Goal: Information Seeking & Learning: Learn about a topic

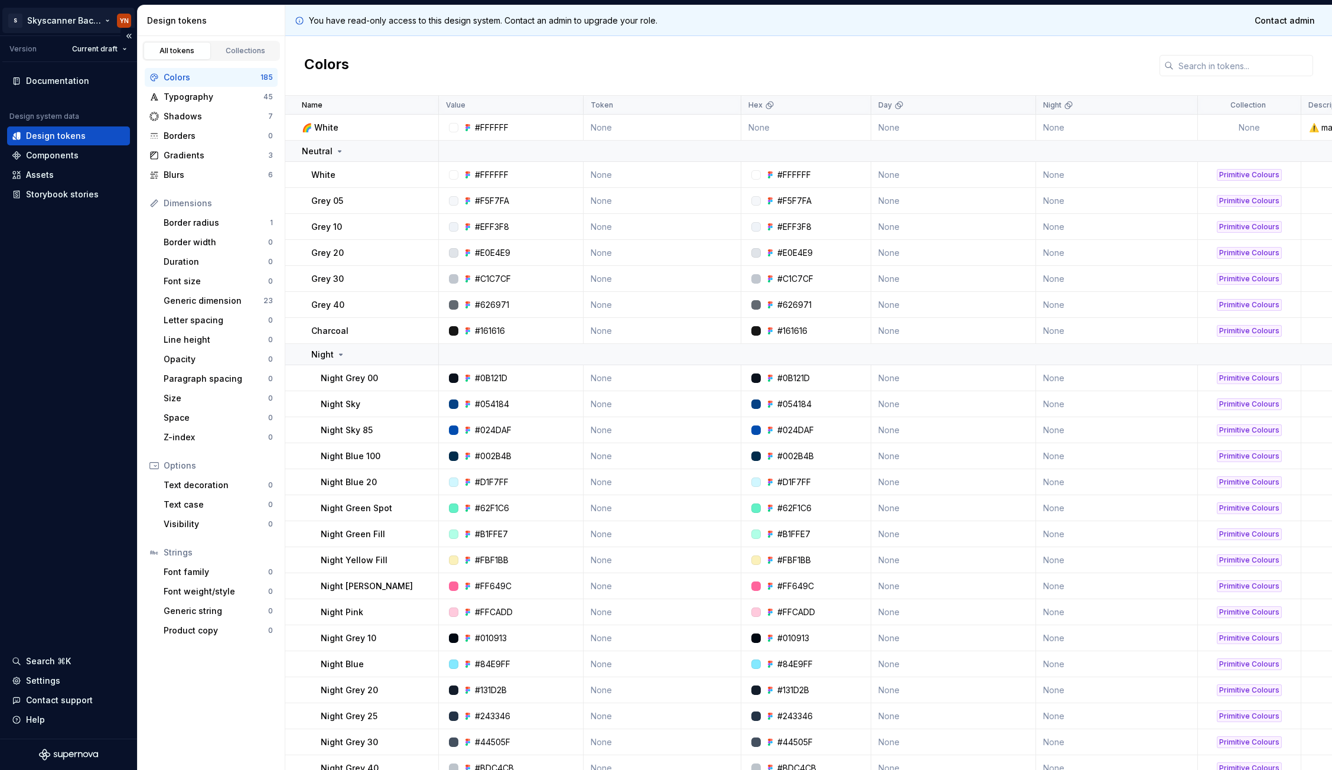
click at [73, 23] on html "S Skyscanner Backpack YN Version Current draft Documentation Design system data…" at bounding box center [666, 385] width 1332 height 770
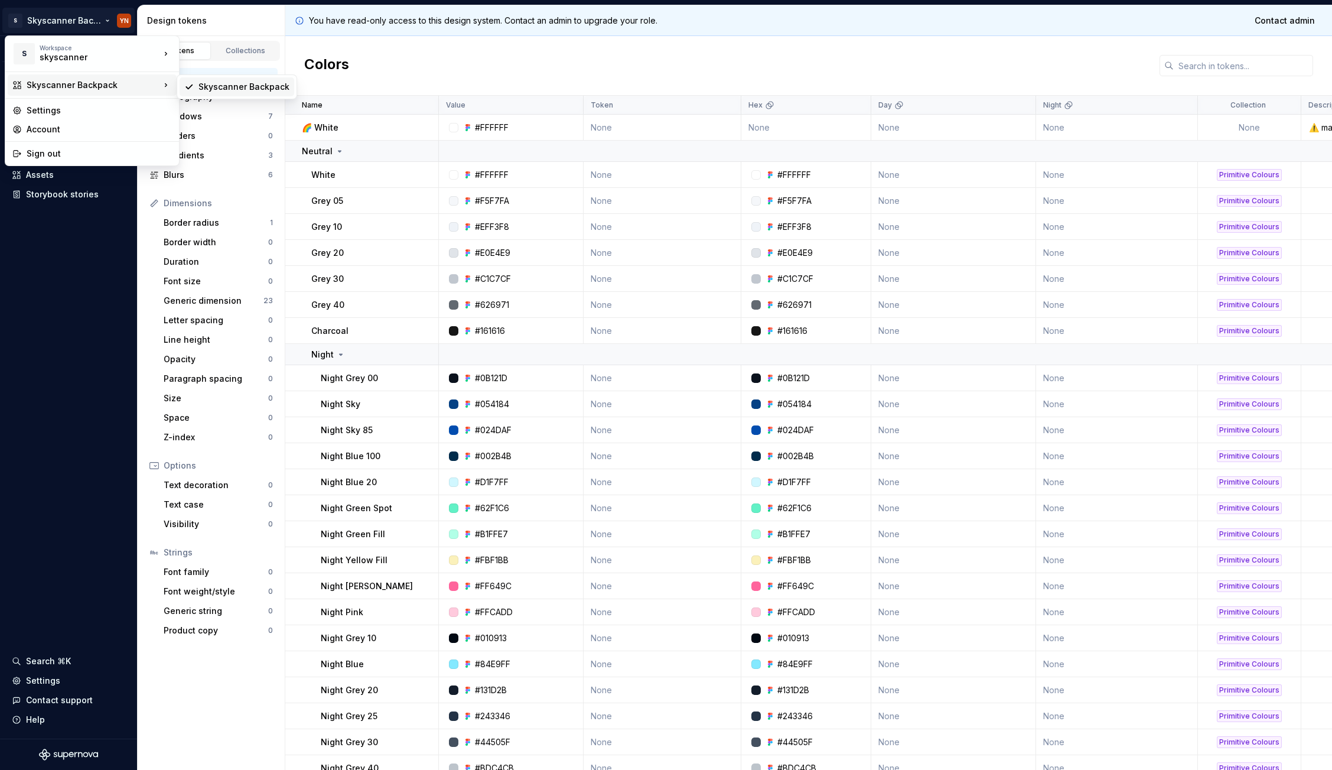
click at [229, 84] on div "Skyscanner Backpack" at bounding box center [244, 87] width 91 height 12
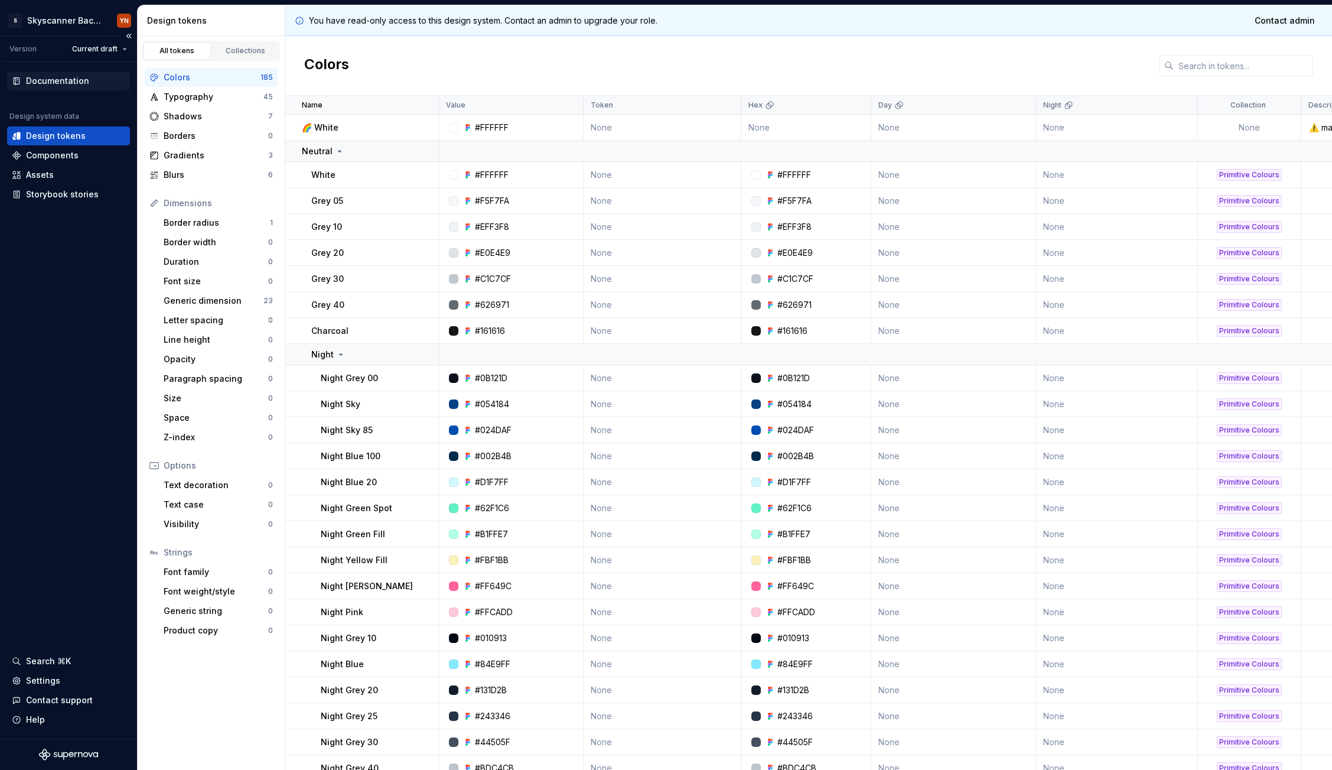
click at [71, 80] on div "Documentation" at bounding box center [57, 81] width 63 height 12
click at [213, 308] on div "Generic dimension 23" at bounding box center [218, 300] width 119 height 19
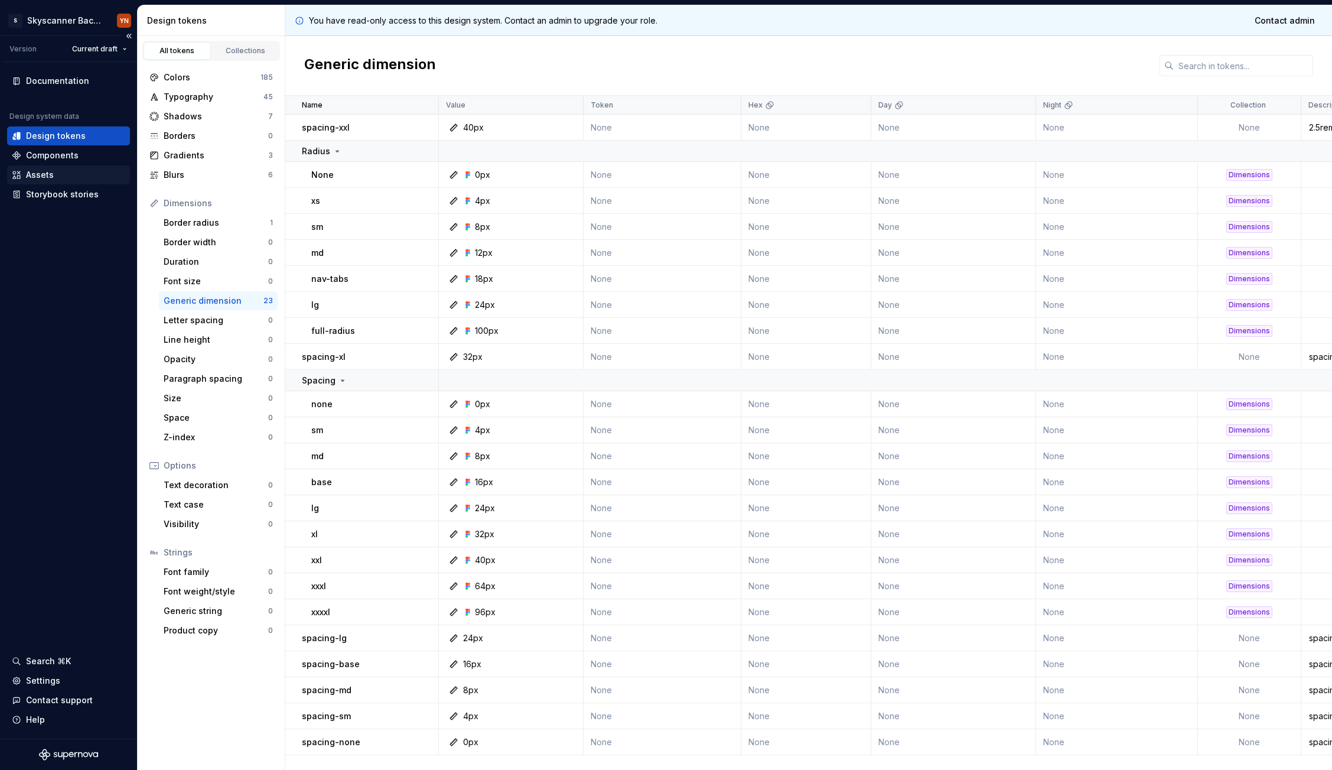
click at [64, 173] on div "Assets" at bounding box center [68, 175] width 113 height 12
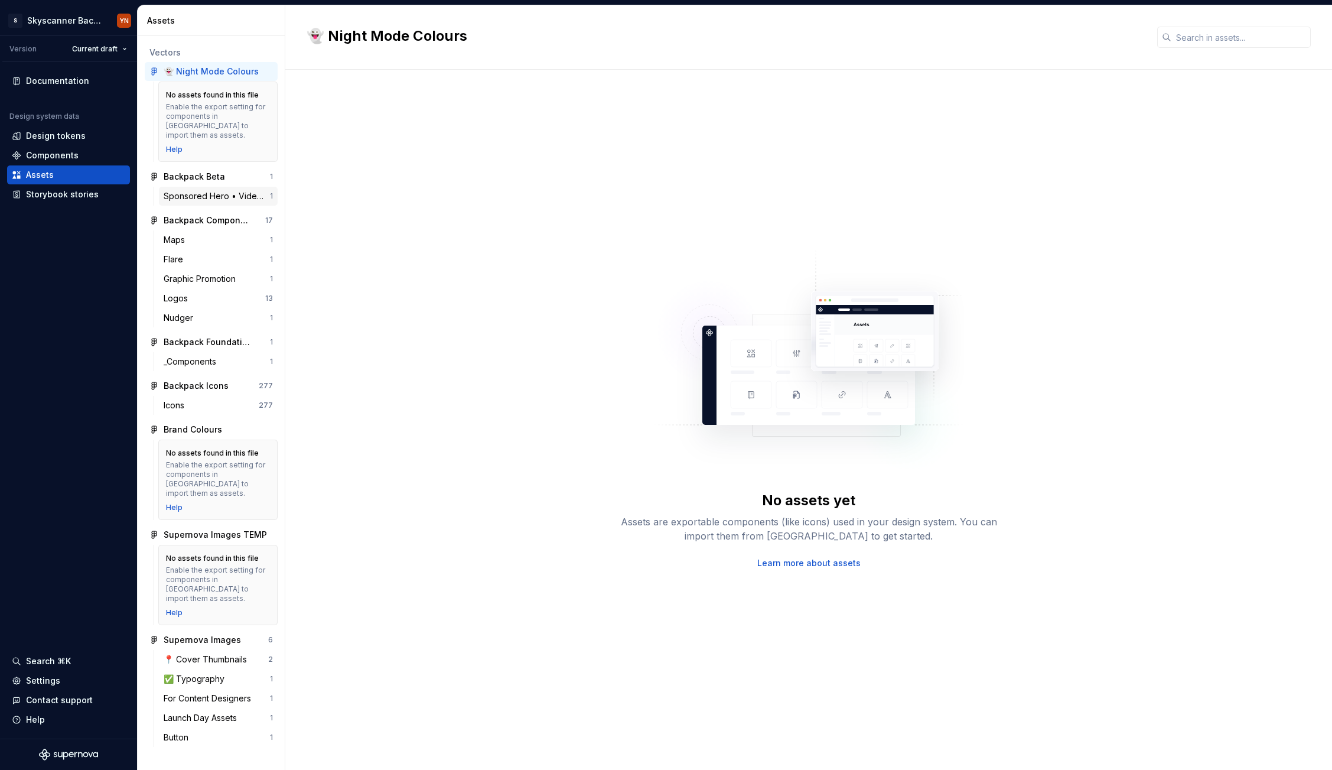
click at [220, 190] on div "Sponsored Hero • Video 🚧" at bounding box center [217, 196] width 106 height 12
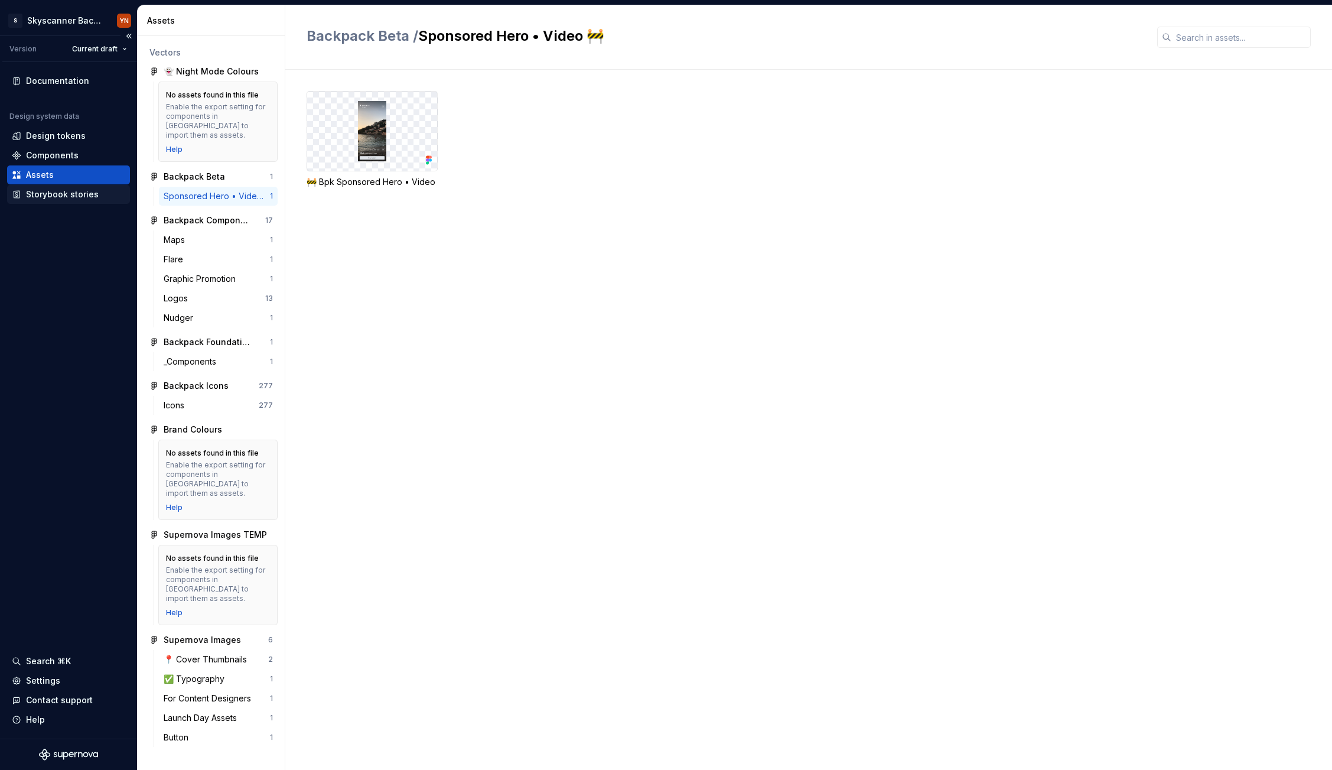
click at [71, 191] on div "Storybook stories" at bounding box center [62, 194] width 73 height 12
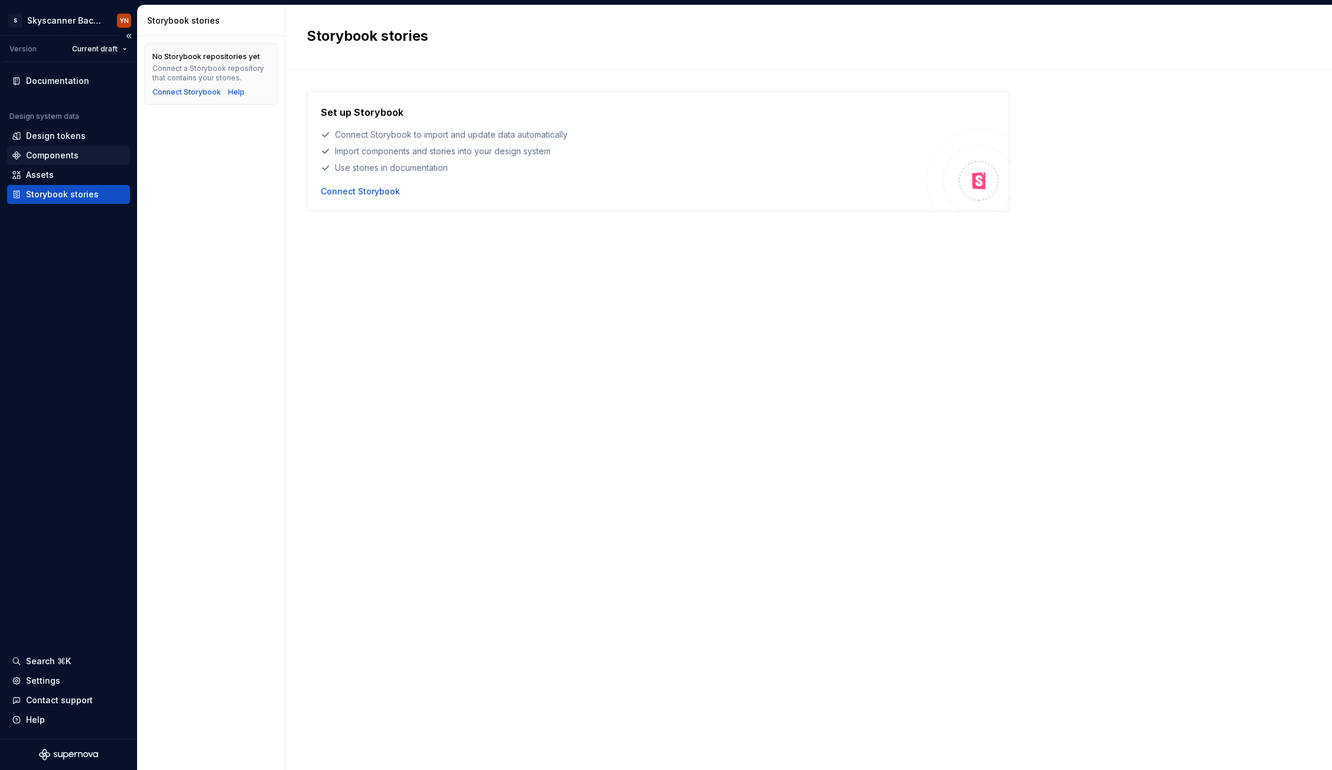
click at [64, 147] on div "Components" at bounding box center [68, 155] width 123 height 19
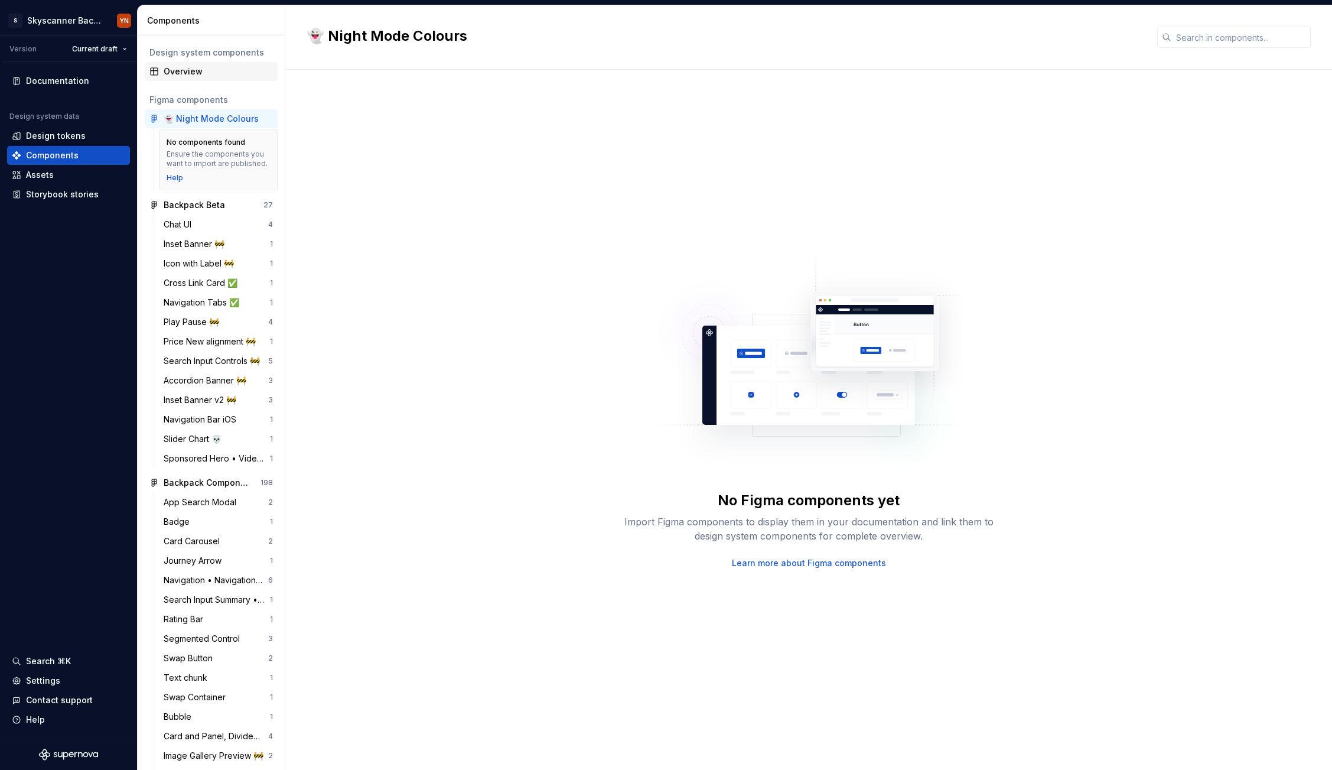
click at [196, 69] on div "Overview" at bounding box center [218, 72] width 109 height 12
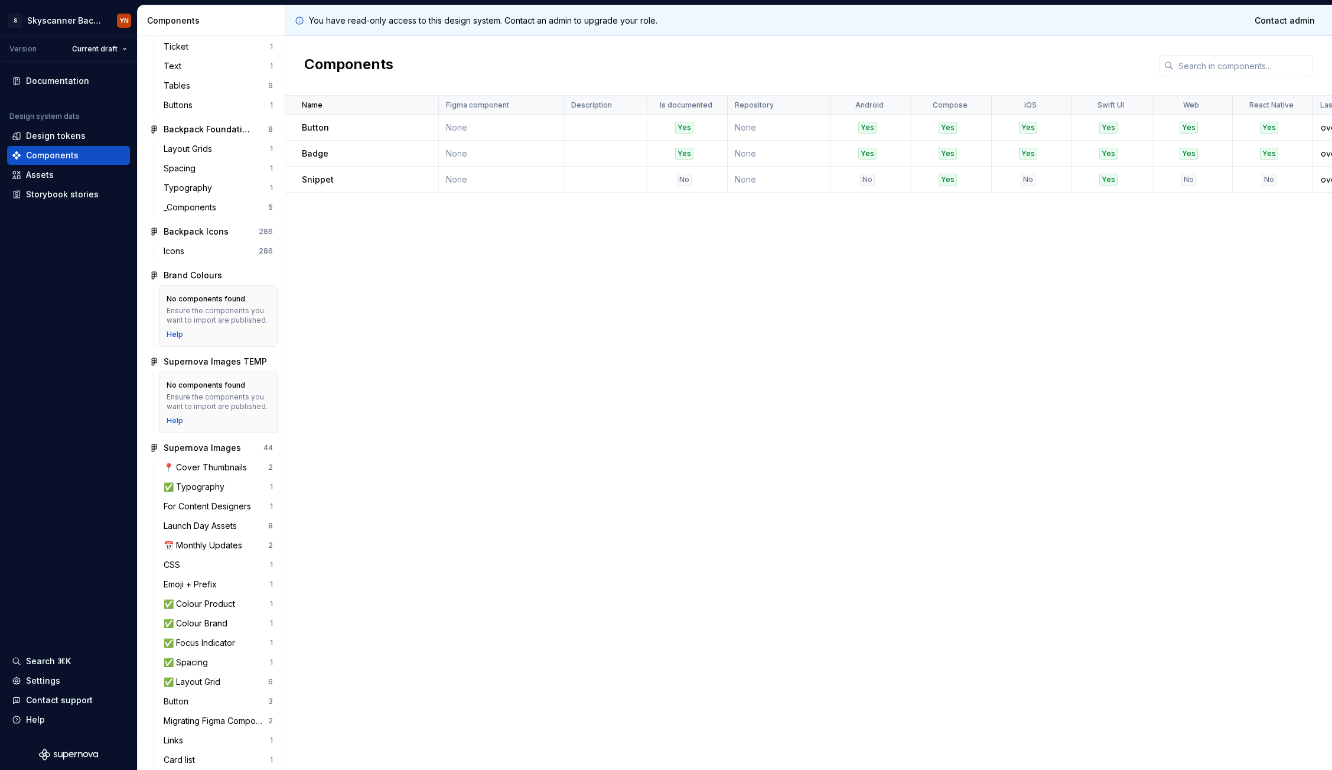
scroll to position [1793, 0]
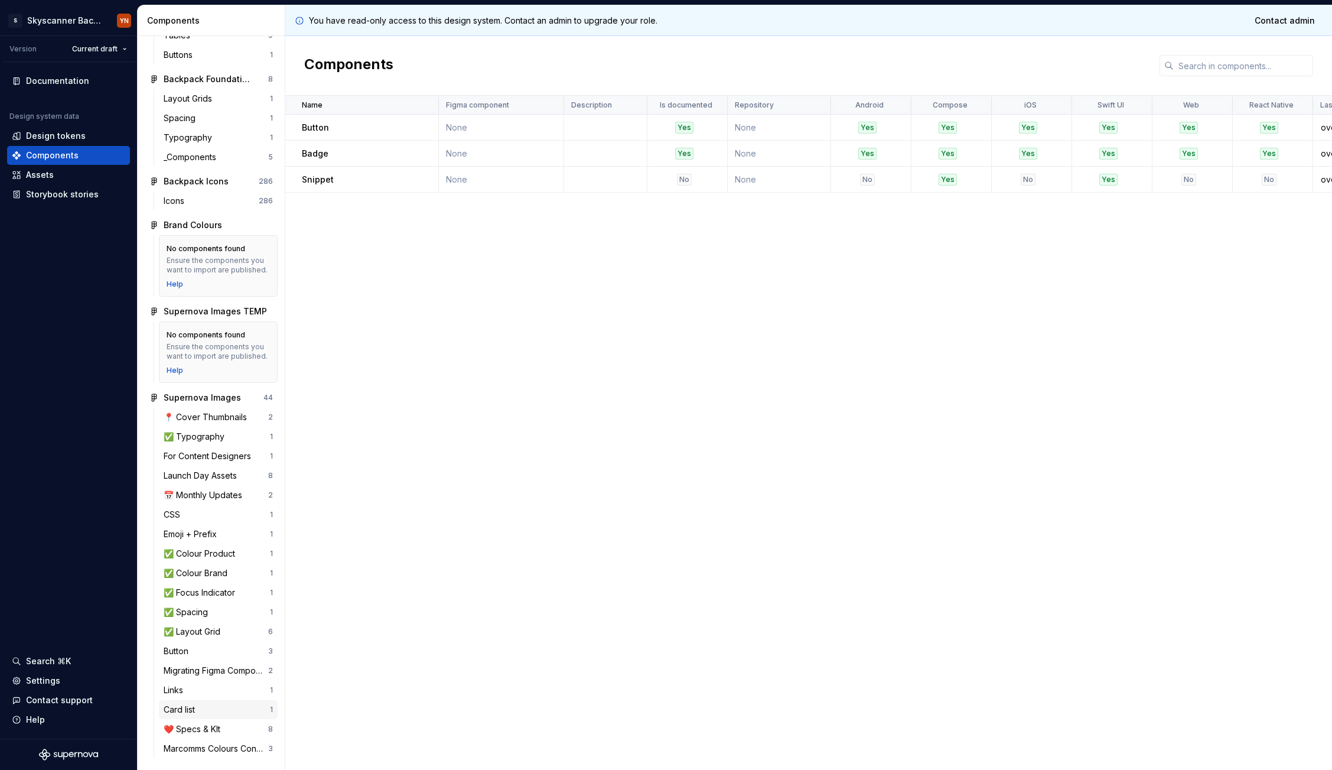
click at [184, 711] on div "Card list" at bounding box center [182, 710] width 36 height 12
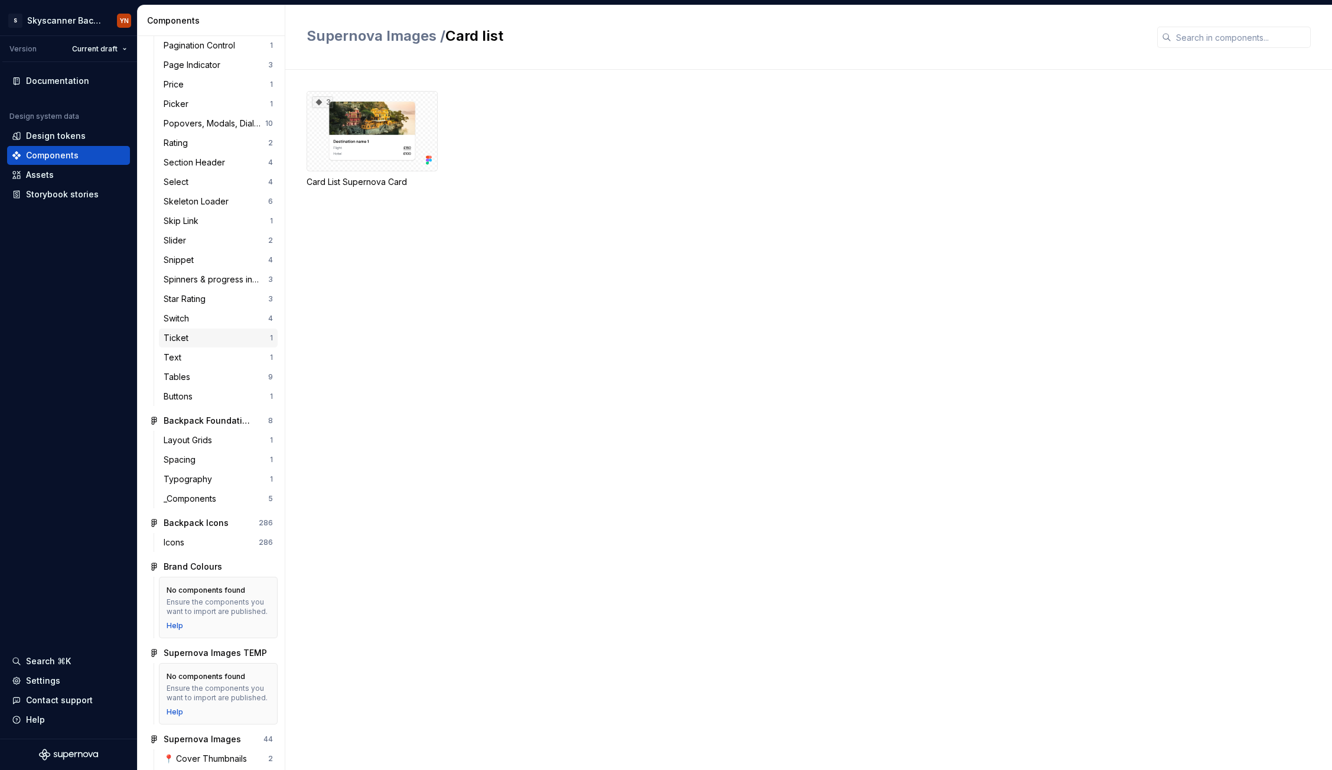
scroll to position [1446, 0]
click at [201, 347] on div "Ticket" at bounding box center [217, 343] width 106 height 12
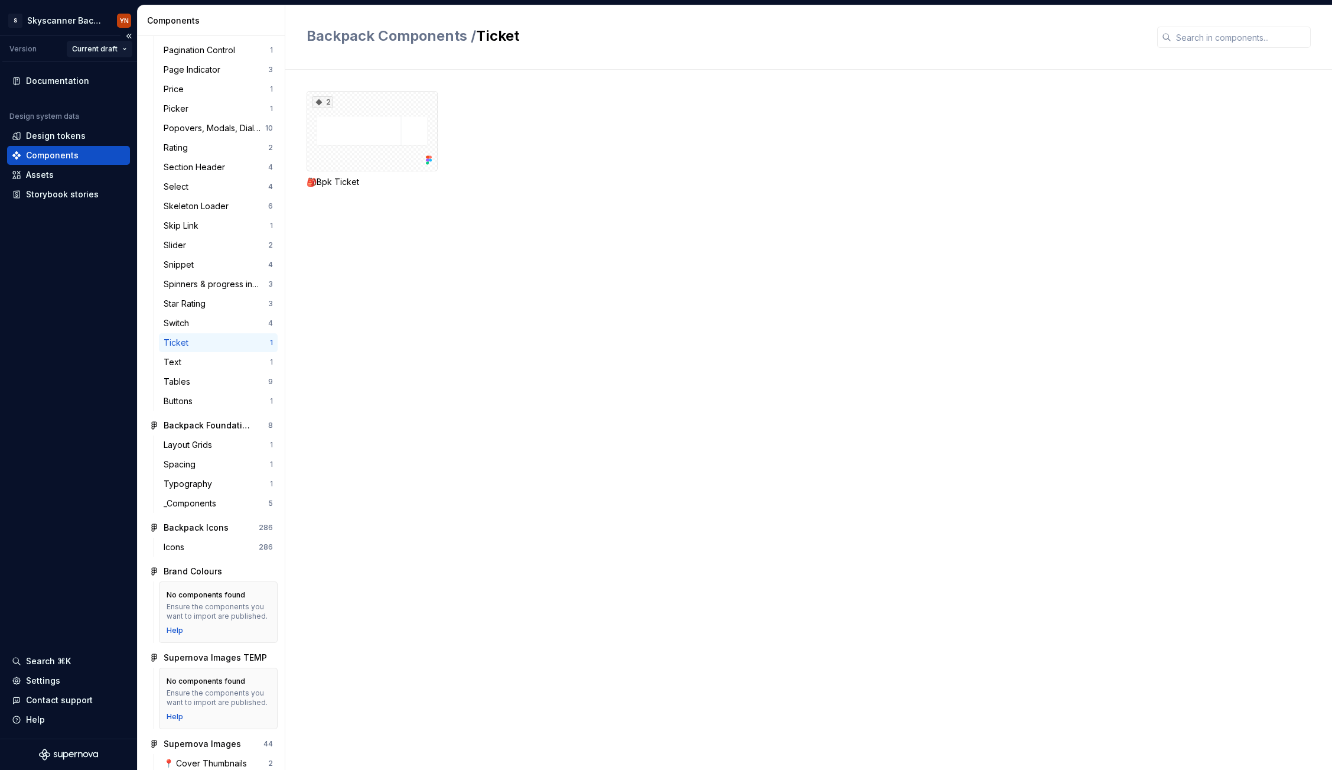
click at [97, 54] on html "S Skyscanner Backpack YN Version Current draft Documentation Design system data…" at bounding box center [666, 385] width 1332 height 770
click at [102, 93] on div "v Principles" at bounding box center [129, 90] width 77 height 12
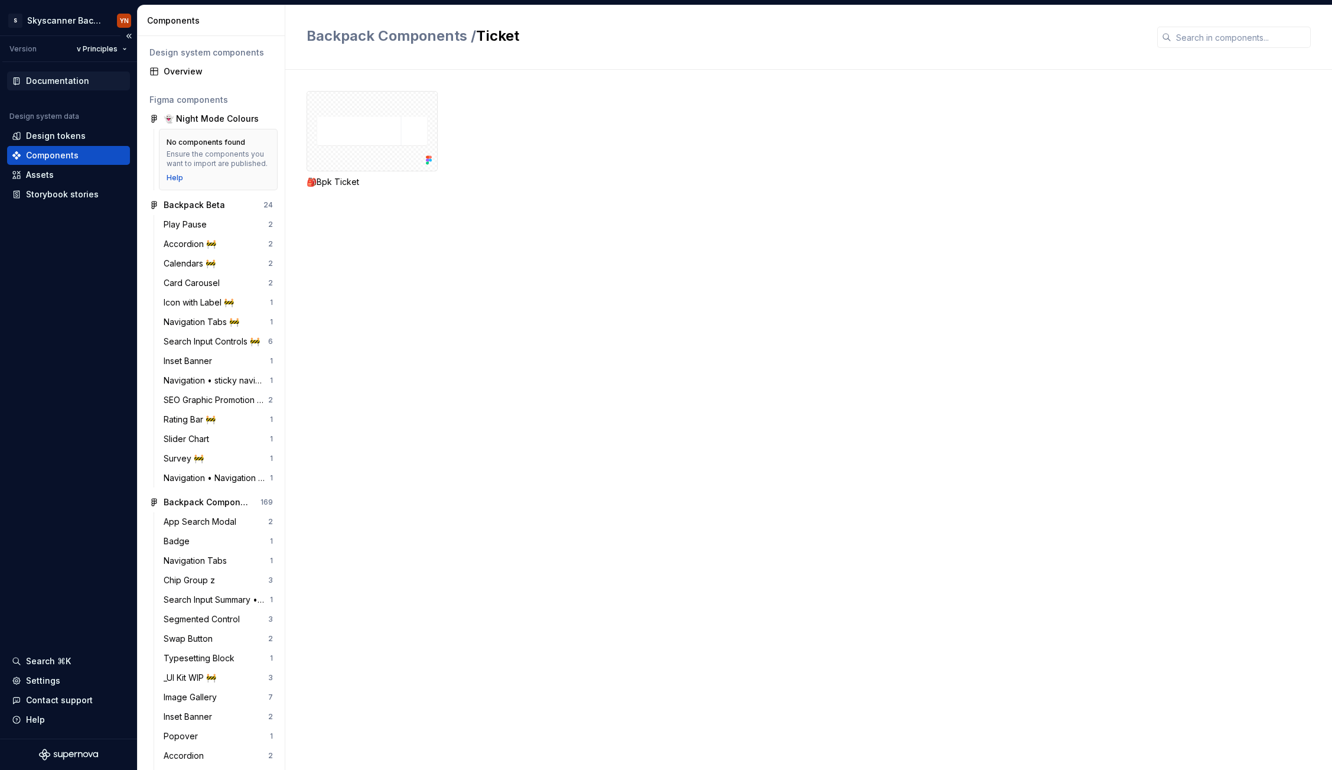
click at [69, 77] on div "Documentation" at bounding box center [57, 81] width 63 height 12
click at [103, 43] on html "S Skyscanner Backpack YN Version v Principles Documentation Design system data …" at bounding box center [666, 385] width 1332 height 770
click at [109, 70] on div "Current draft" at bounding box center [133, 72] width 77 height 12
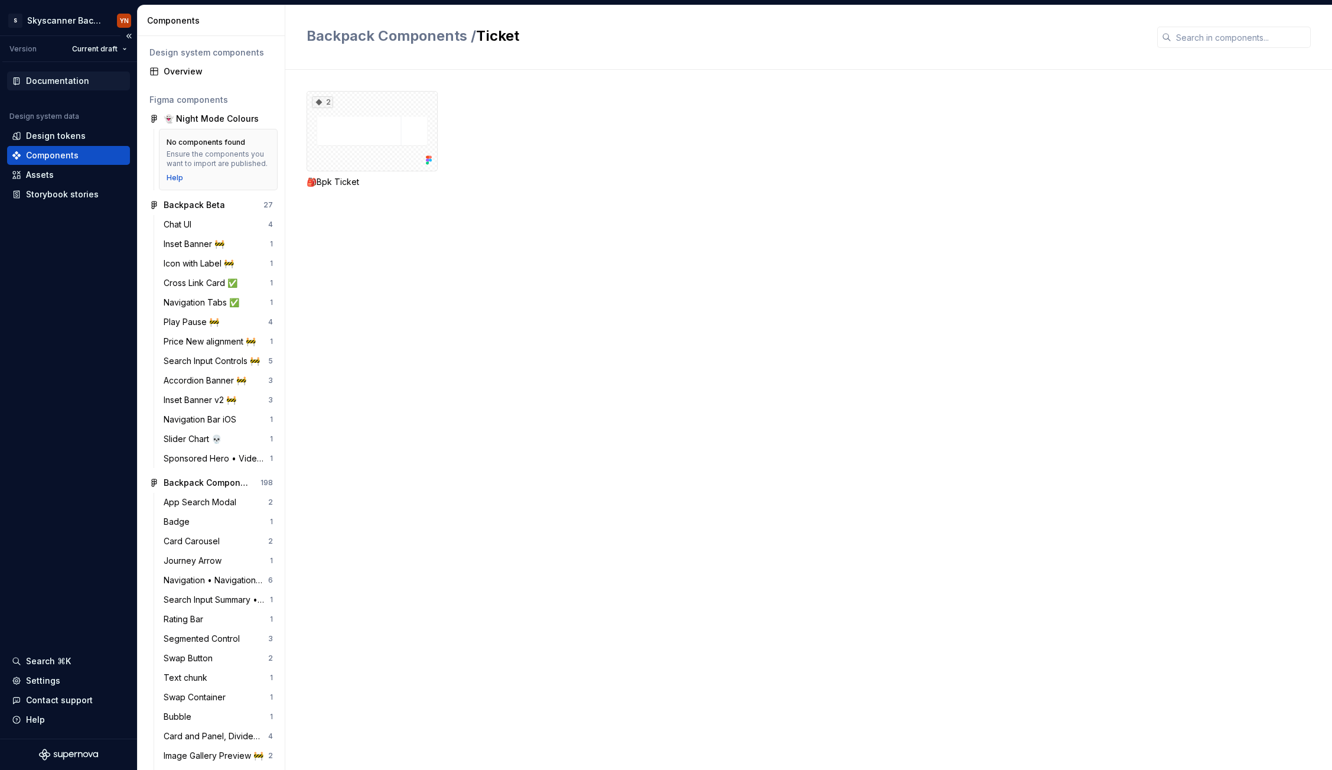
click at [68, 78] on div "Documentation" at bounding box center [57, 81] width 63 height 12
